Goal: Check status: Check status

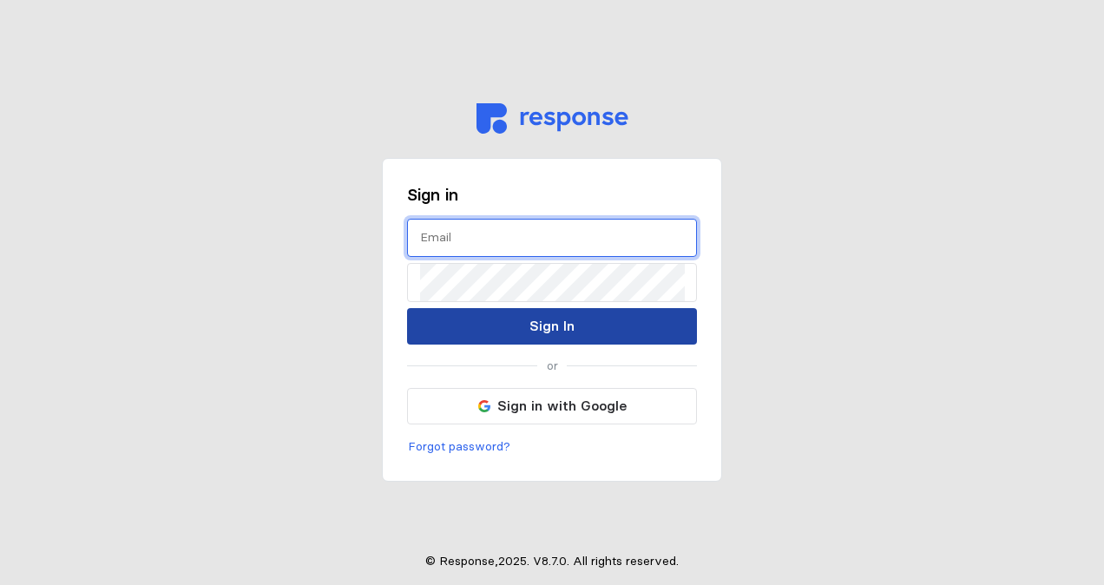
type input "[PERSON_NAME][EMAIL_ADDRESS][PERSON_NAME][DOMAIN_NAME]"
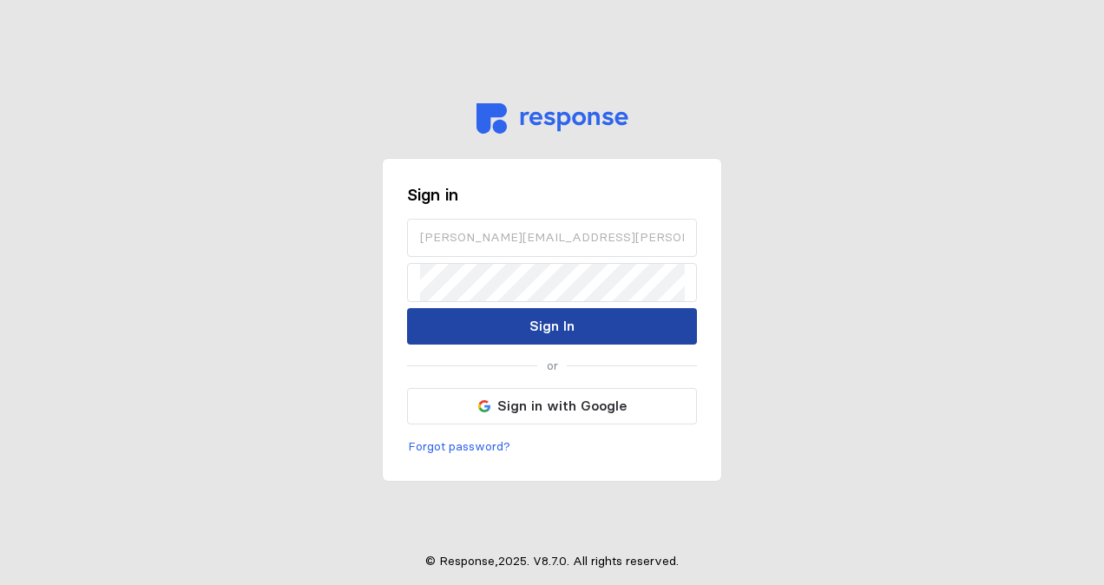
click at [524, 321] on button "Sign In" at bounding box center [552, 326] width 290 height 36
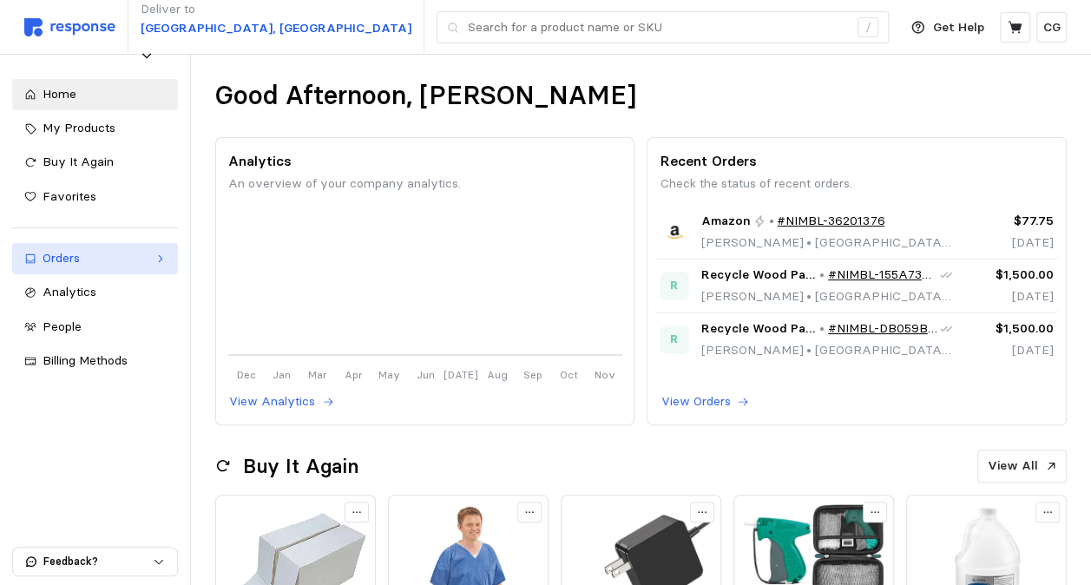
click at [119, 253] on div "Orders" at bounding box center [95, 258] width 105 height 19
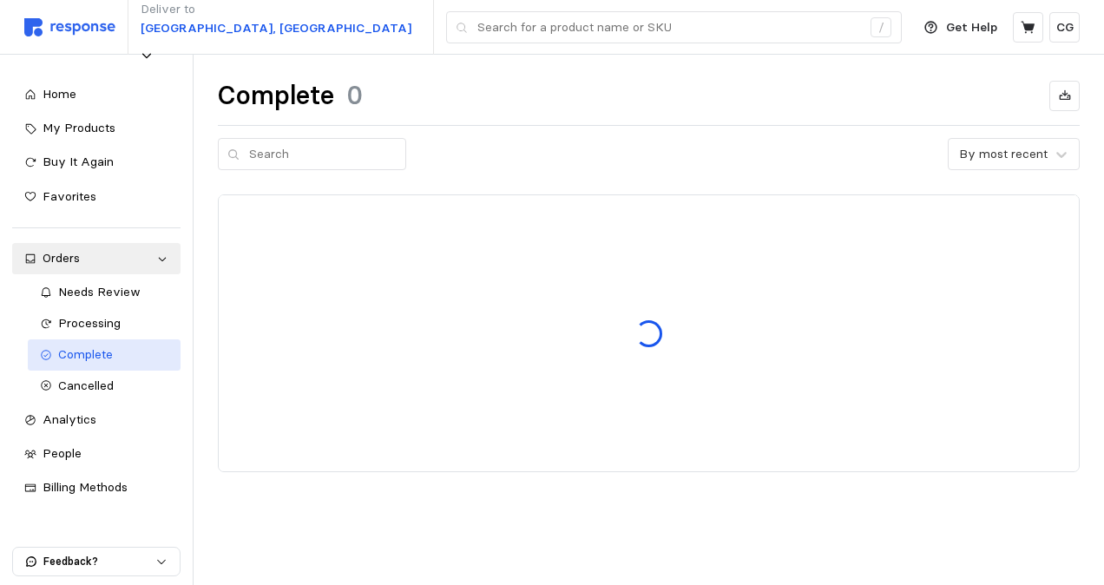
click at [85, 351] on span "Complete" at bounding box center [85, 354] width 55 height 16
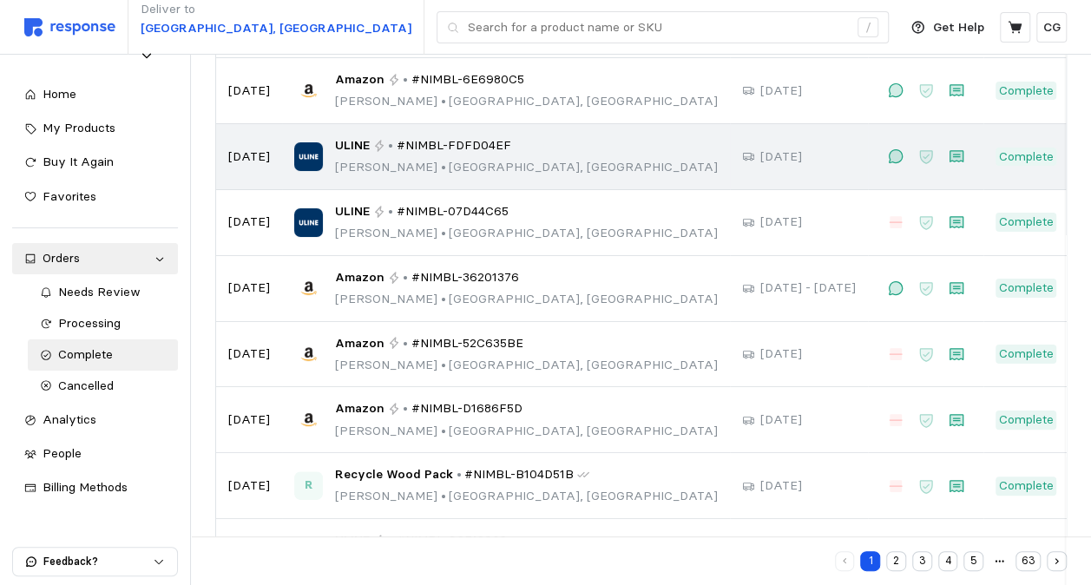
scroll to position [0, 3]
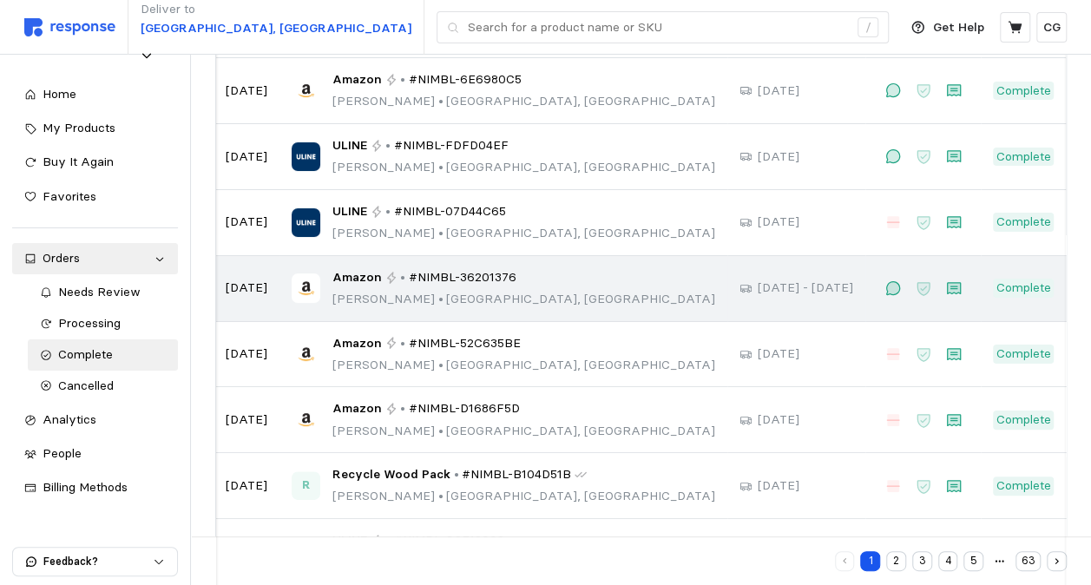
click at [387, 302] on p "[PERSON_NAME] • [GEOGRAPHIC_DATA], [GEOGRAPHIC_DATA]" at bounding box center [523, 299] width 383 height 19
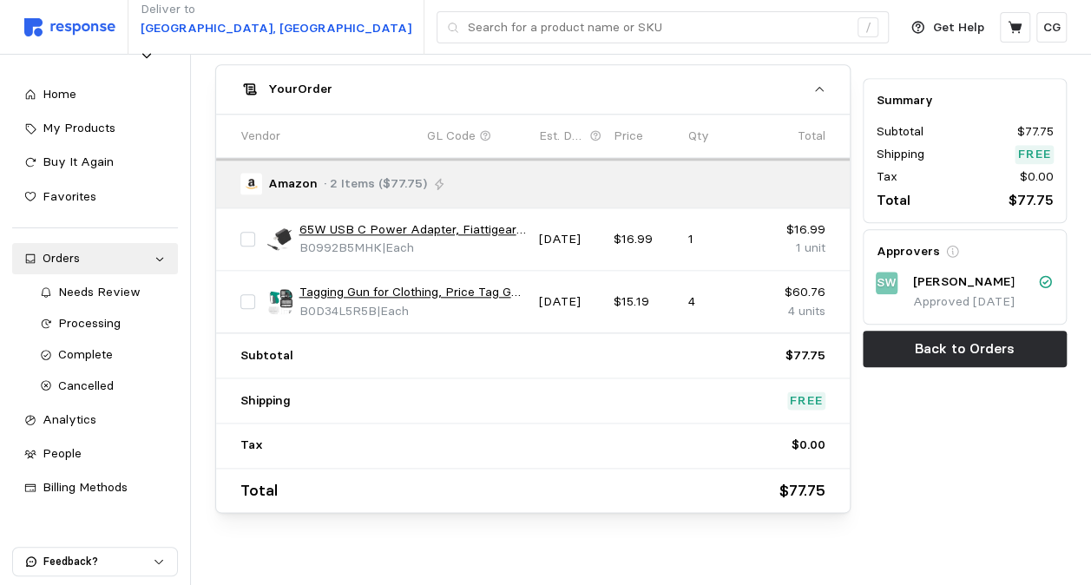
scroll to position [854, 0]
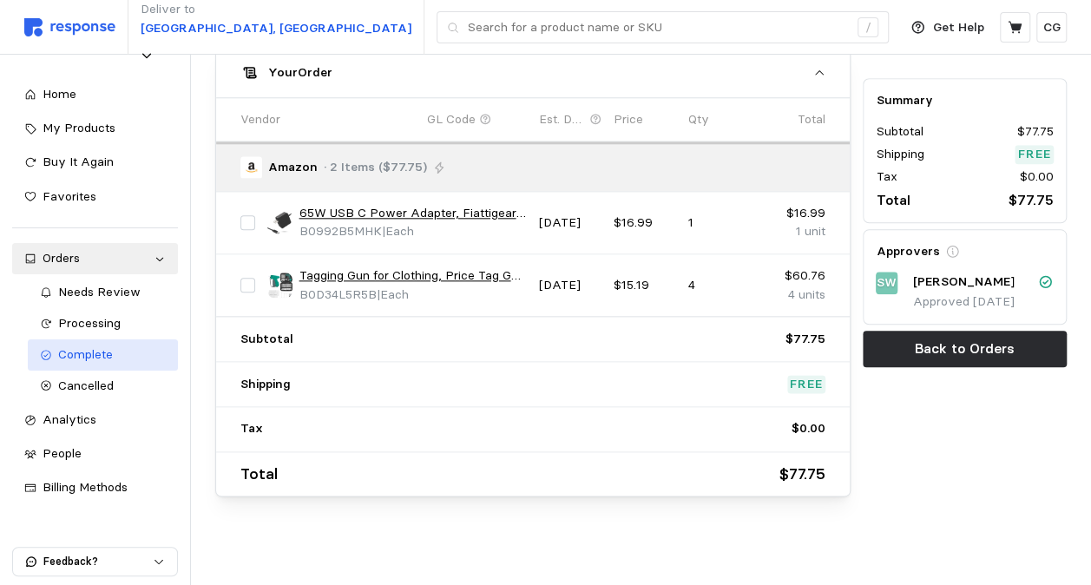
click at [88, 346] on span "Complete" at bounding box center [85, 354] width 55 height 16
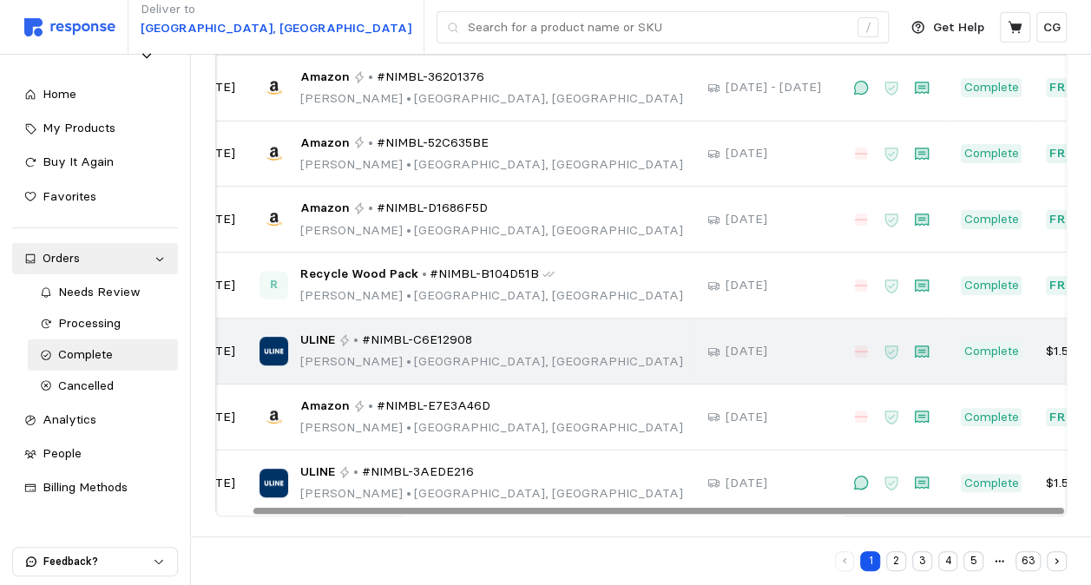
scroll to position [0, 36]
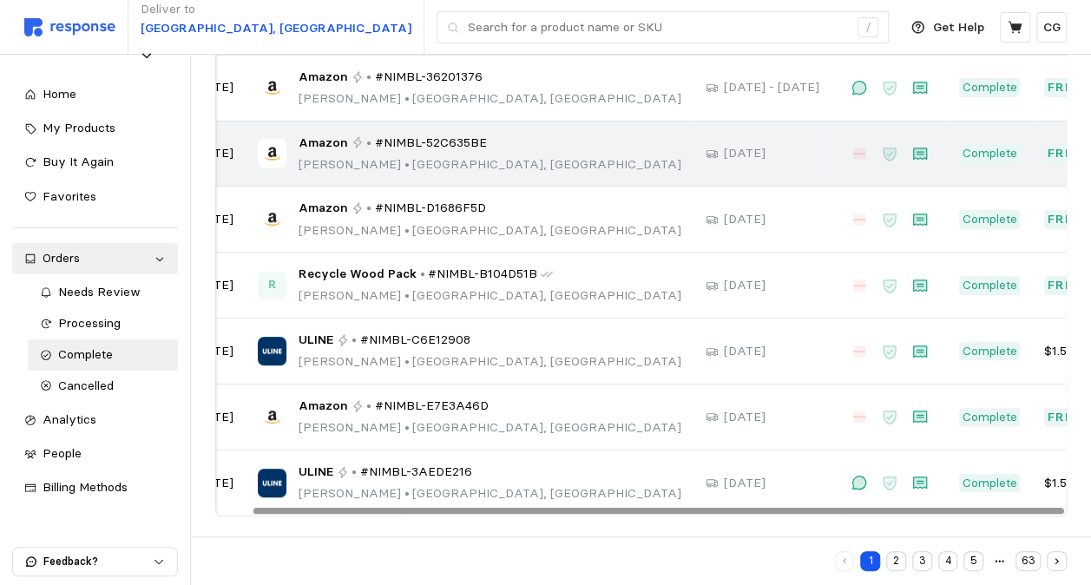
click at [535, 181] on td "Amazon • #NIMBL-52C635BE [PERSON_NAME] • [GEOGRAPHIC_DATA], [GEOGRAPHIC_DATA]" at bounding box center [470, 155] width 448 height 66
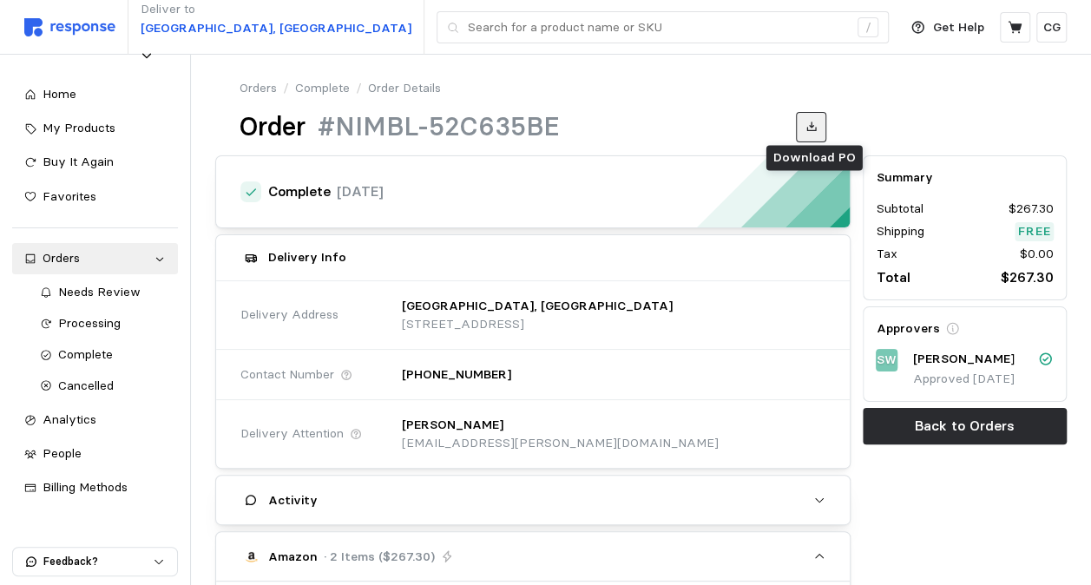
click at [816, 119] on button at bounding box center [811, 127] width 30 height 30
